Goal: Find specific page/section

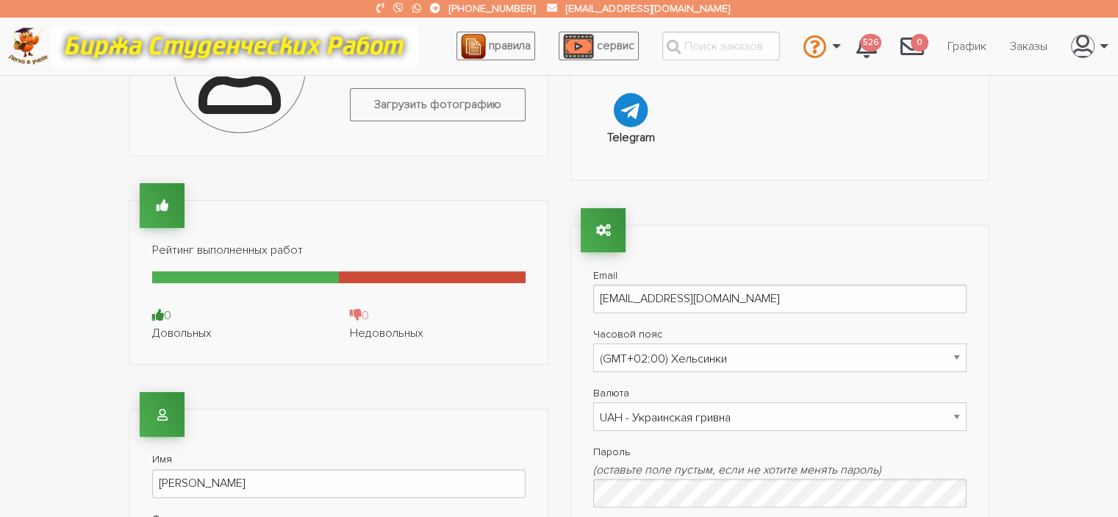
scroll to position [156, 0]
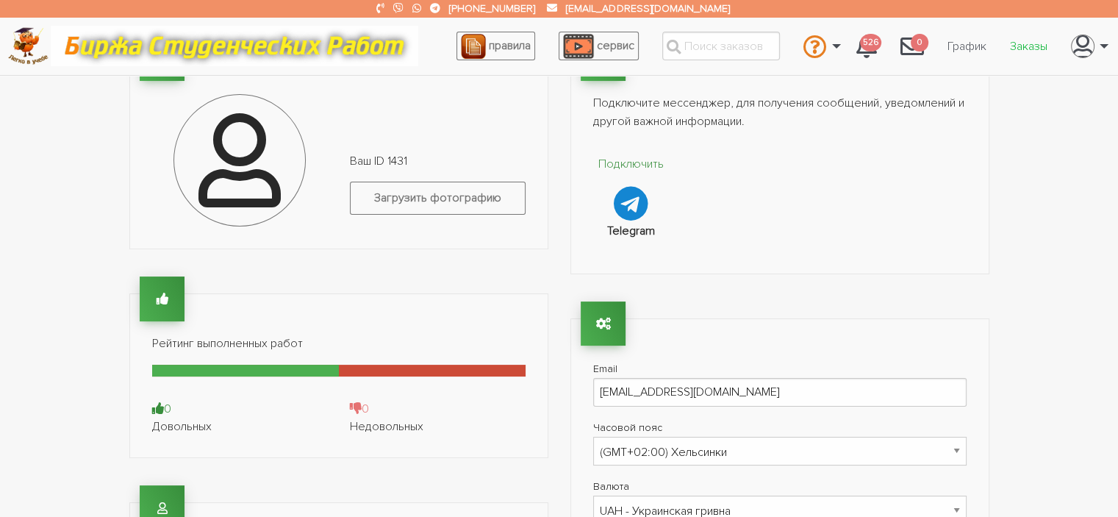
click at [1032, 41] on link "Заказы" at bounding box center [1029, 46] width 61 height 28
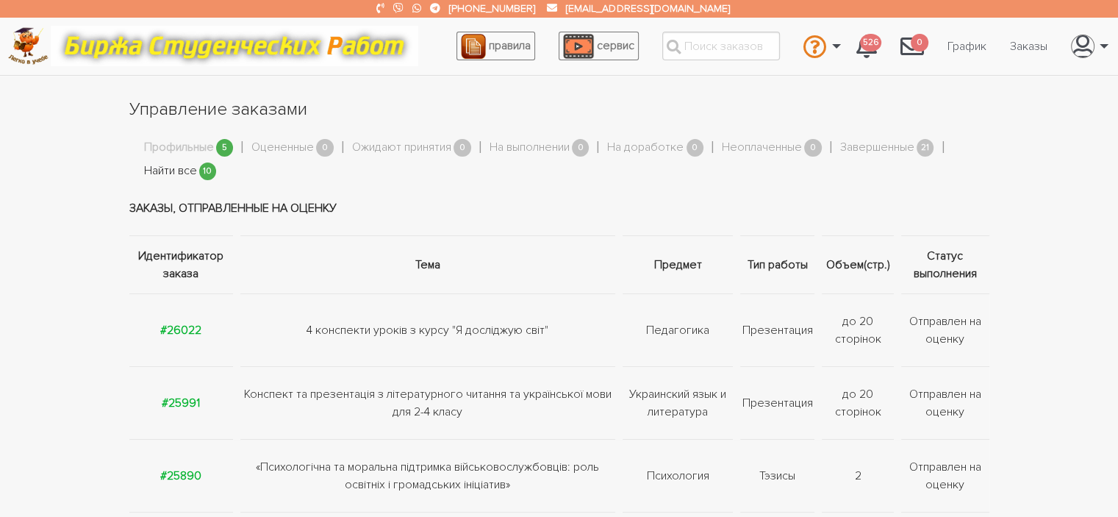
click at [162, 170] on link "Найти все" at bounding box center [170, 171] width 53 height 19
